Goal: Transaction & Acquisition: Purchase product/service

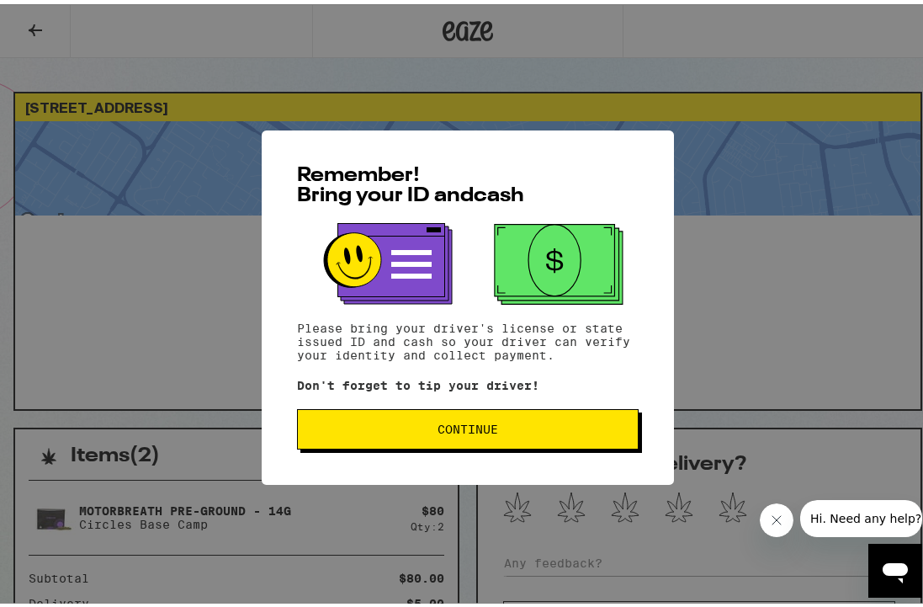
click at [481, 431] on span "Continue" at bounding box center [468, 425] width 61 height 12
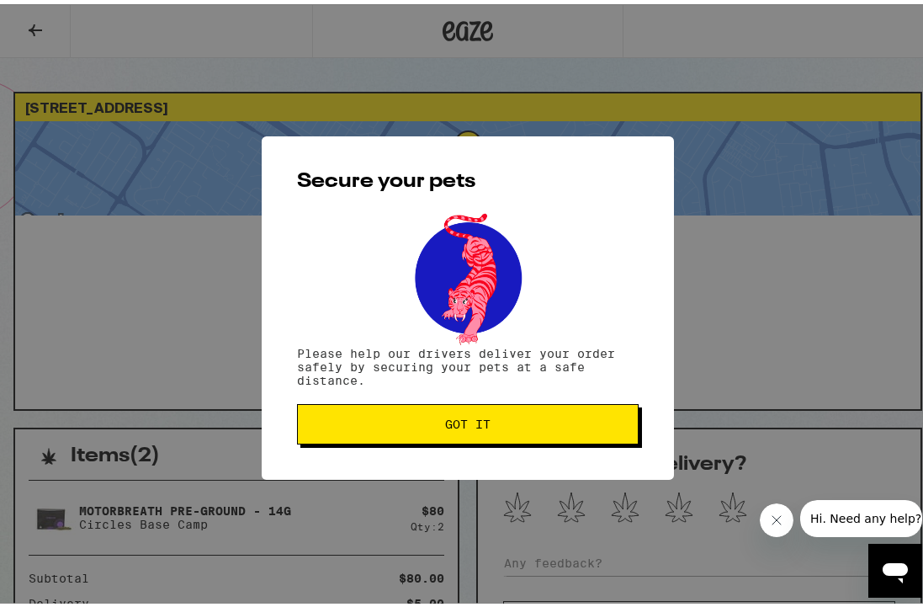
click at [481, 430] on button "Got it" at bounding box center [468, 420] width 342 height 40
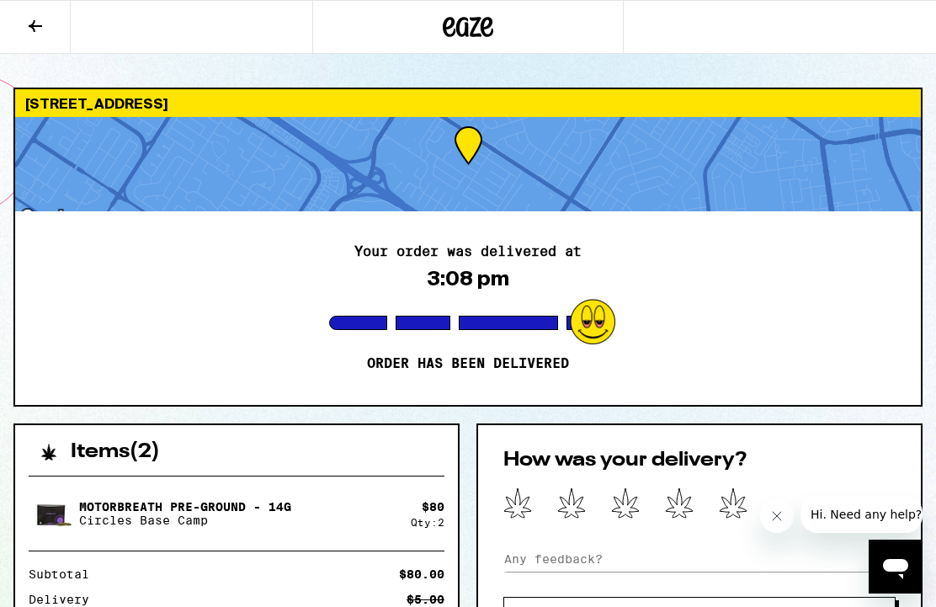
click at [474, 23] on icon at bounding box center [468, 27] width 50 height 30
